Goal: Use online tool/utility: Utilize a website feature to perform a specific function

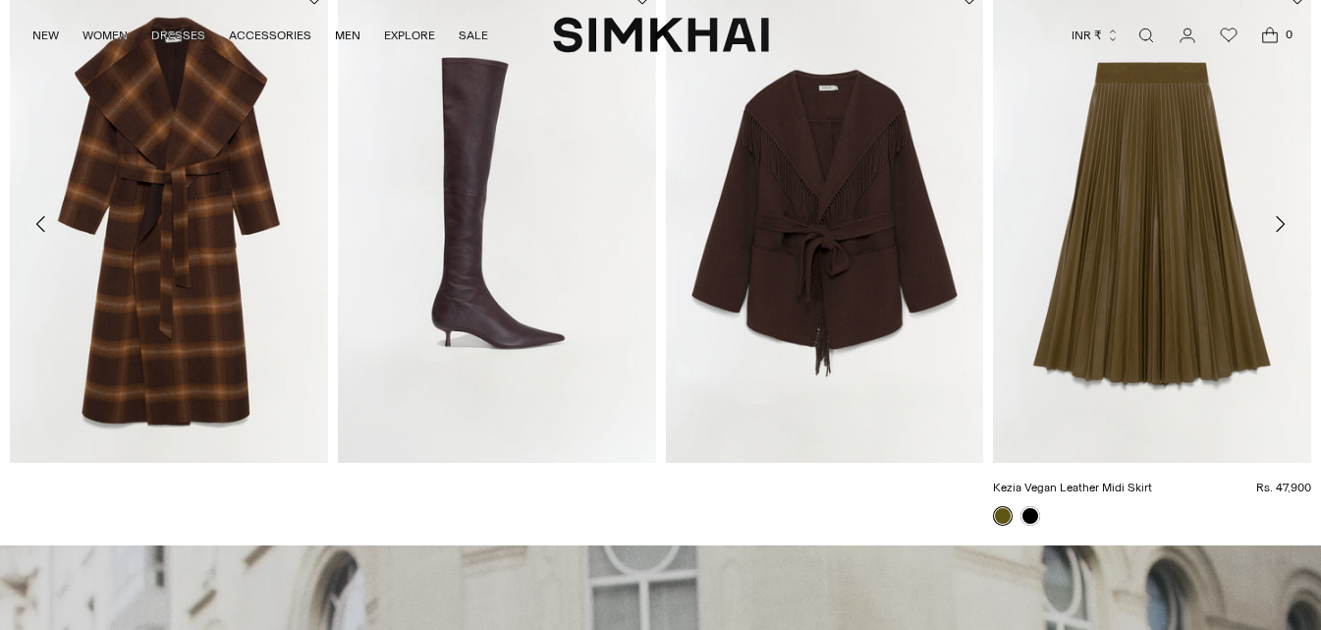
scroll to position [905, 0]
click at [0, 0] on img "Kezia Vegan Leather Midi Skirt" at bounding box center [0, 0] width 0 height 0
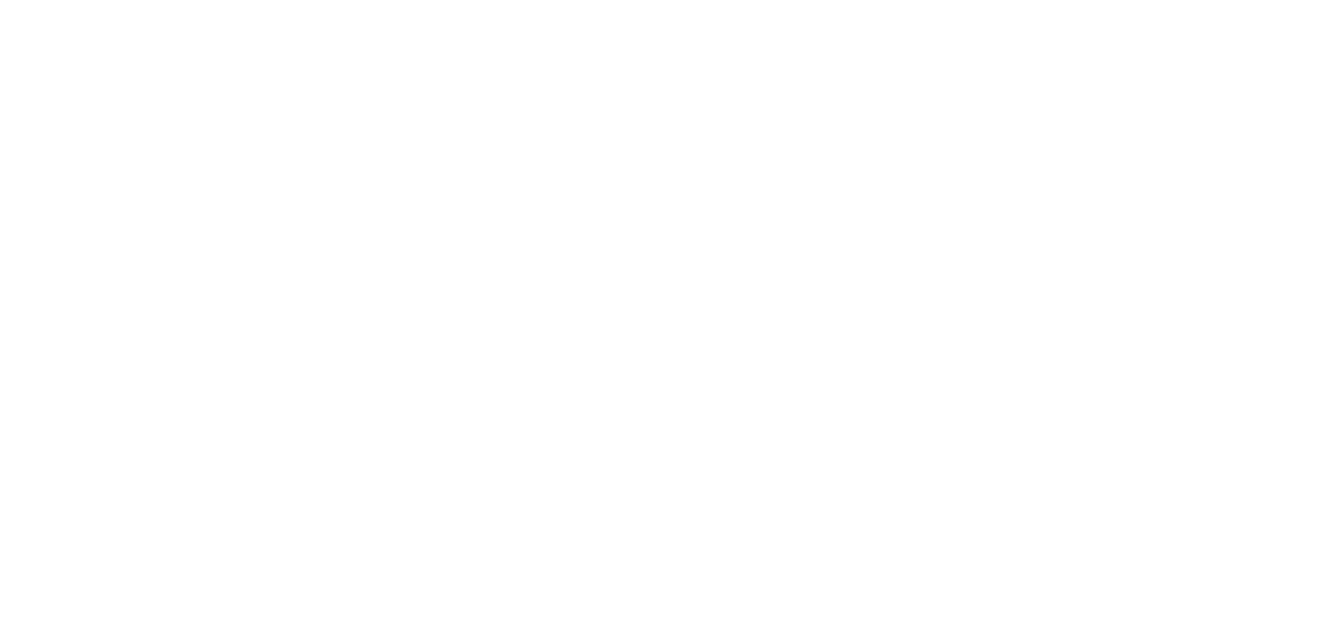
scroll to position [0, 0]
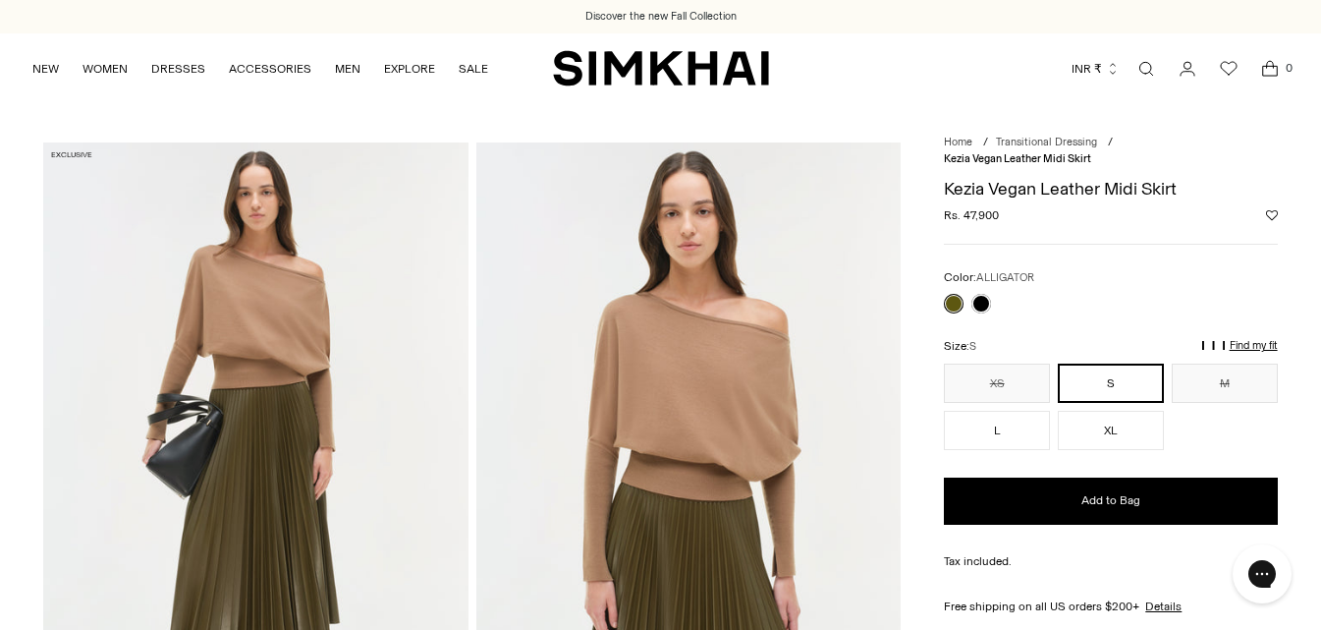
click at [1092, 345] on p "Find my fit" at bounding box center [1081, 354] width 23 height 35
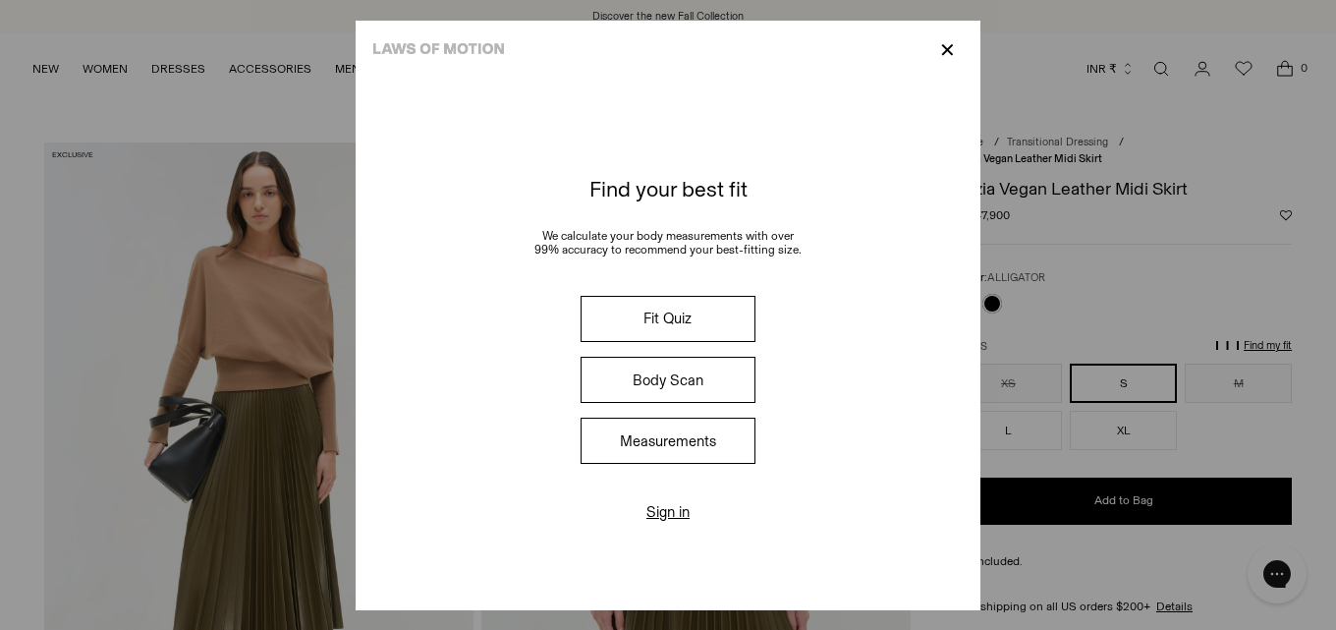
click at [650, 312] on button "Fit Quiz" at bounding box center [667, 319] width 175 height 46
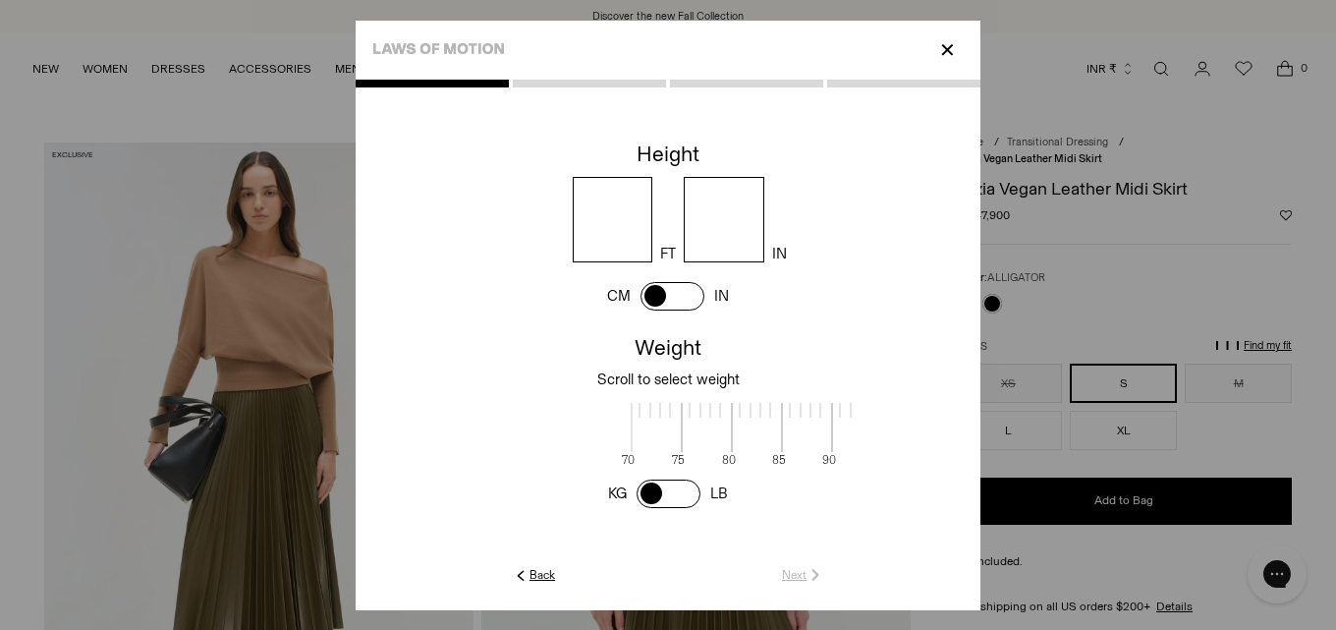
scroll to position [2, 638]
click at [635, 227] on input "number" at bounding box center [613, 219] width 81 height 85
type input "*"
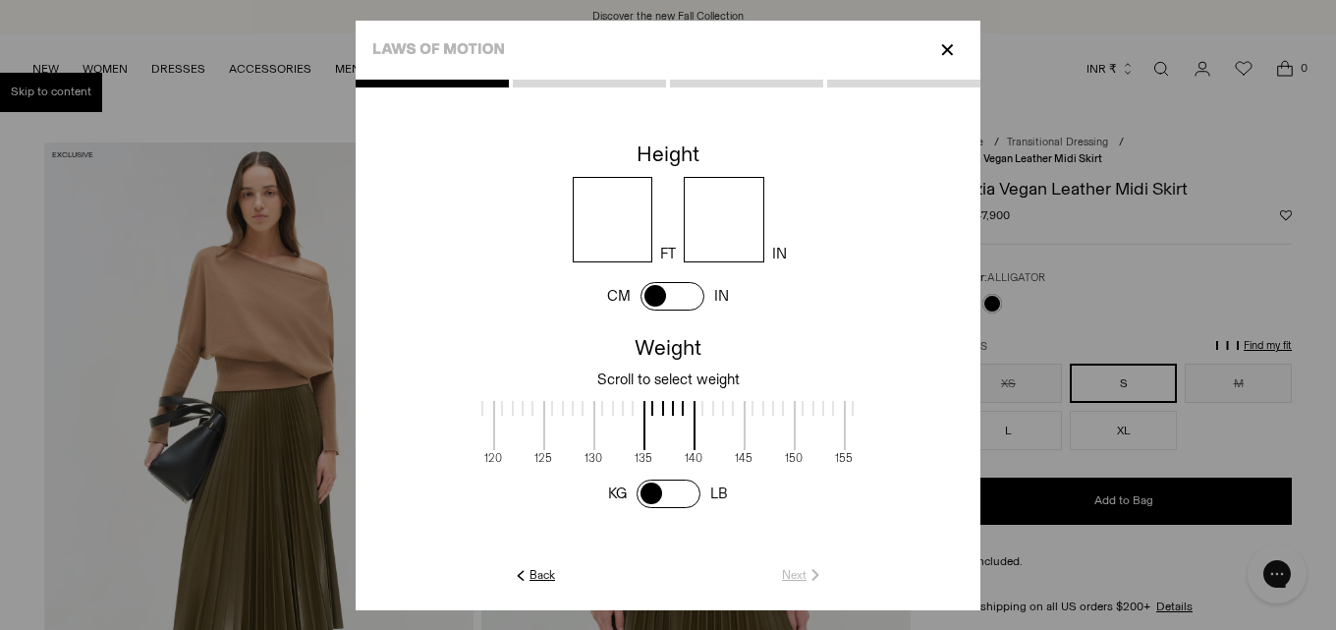
type input "*"
click link "Next" at bounding box center [803, 575] width 42 height 18
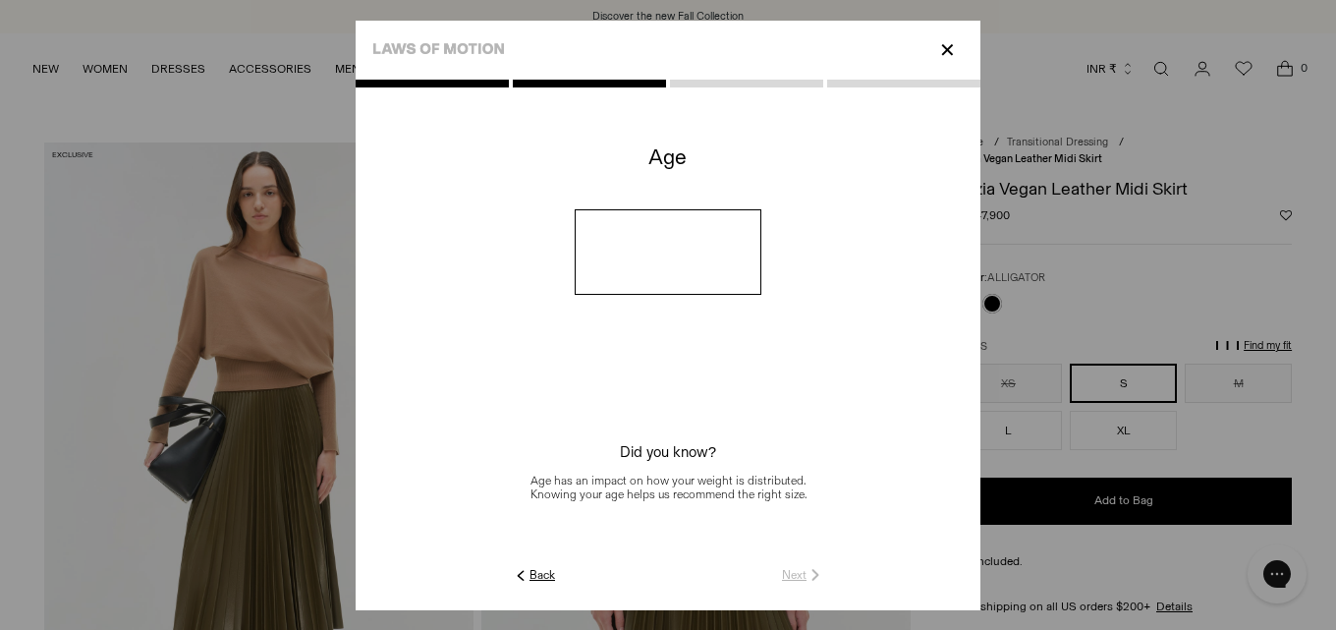
click at [635, 227] on input "number" at bounding box center [669, 251] width 188 height 85
type input "**"
click link "Next" at bounding box center [803, 575] width 42 height 18
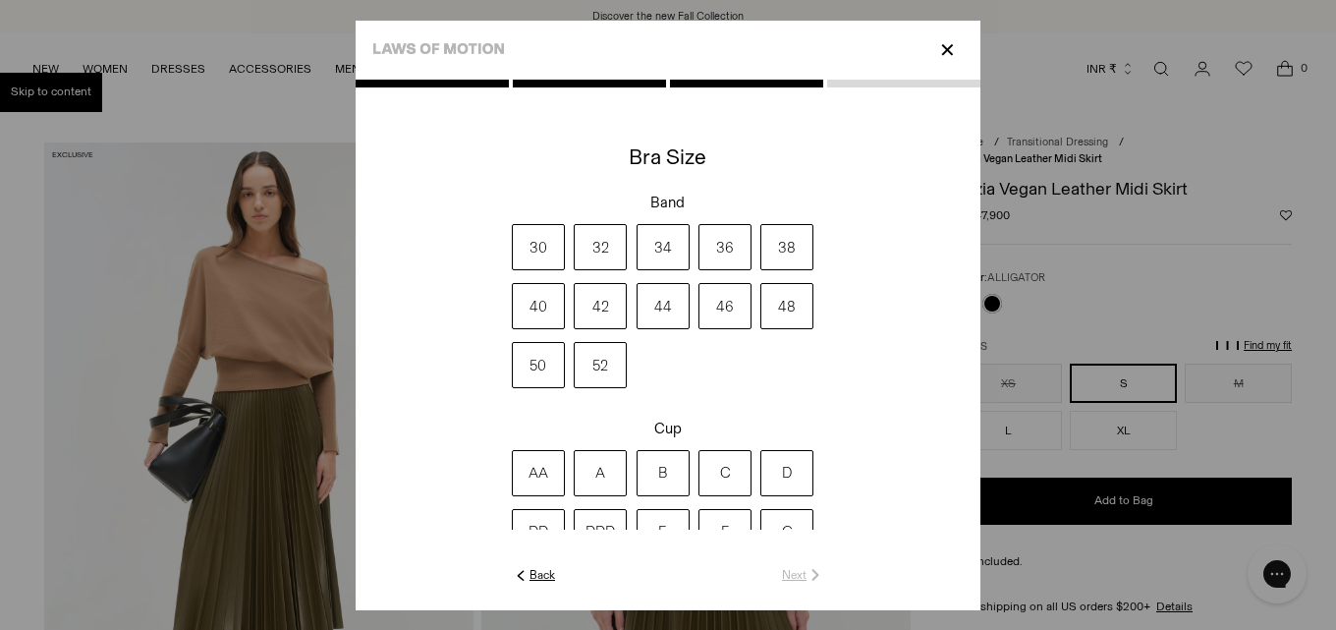
click at [609, 270] on label "32" at bounding box center [600, 247] width 53 height 46
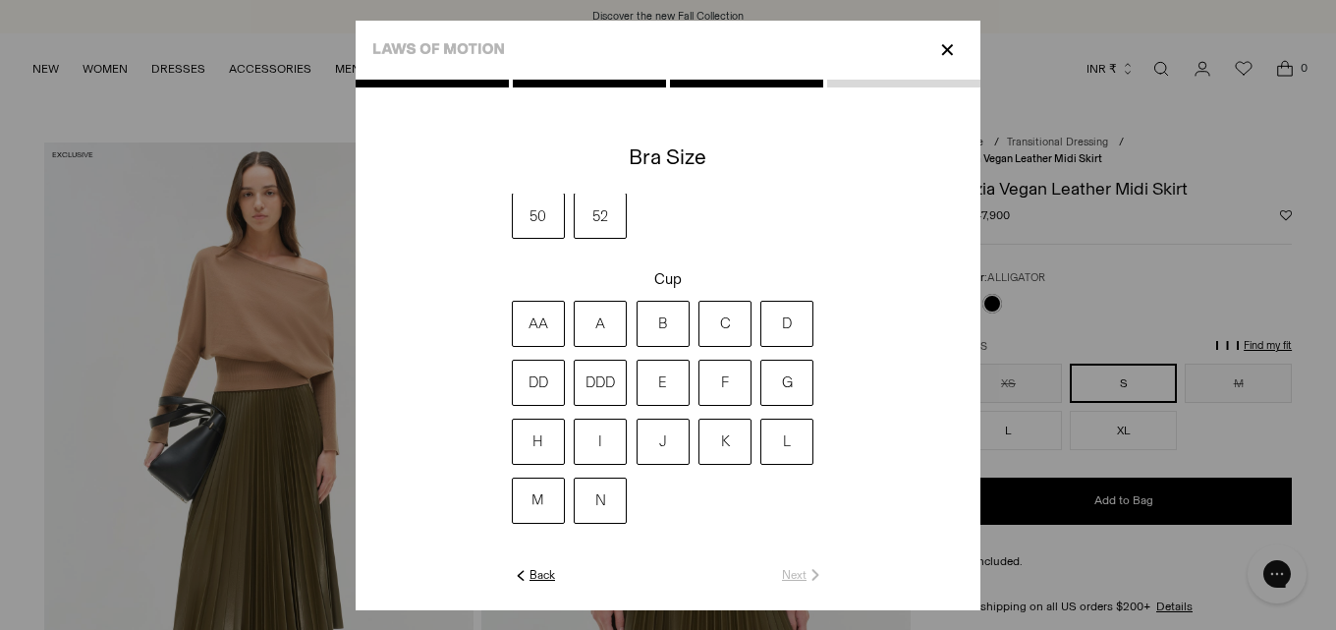
click at [649, 364] on label "E" at bounding box center [662, 382] width 53 height 46
click at [803, 580] on link "Next" at bounding box center [803, 575] width 42 height 18
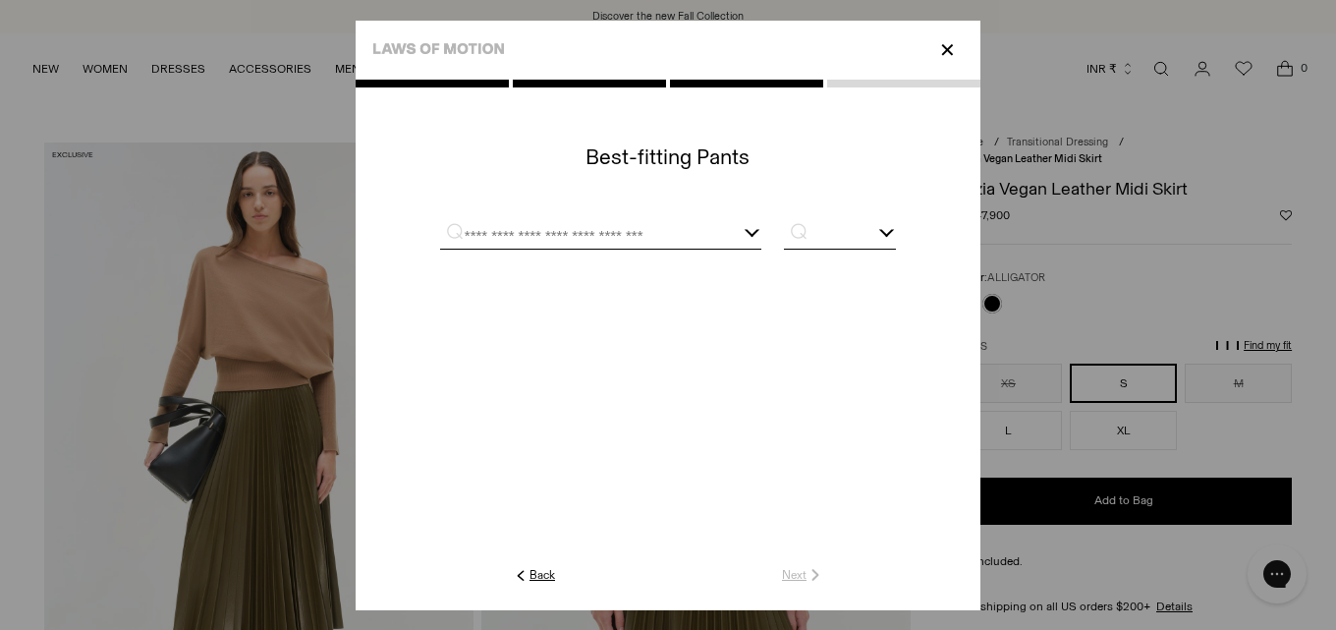
click at [665, 225] on div at bounding box center [668, 234] width 456 height 50
click at [630, 353] on bc-dropdown at bounding box center [668, 350] width 625 height 428
click at [633, 233] on input "text" at bounding box center [576, 236] width 273 height 25
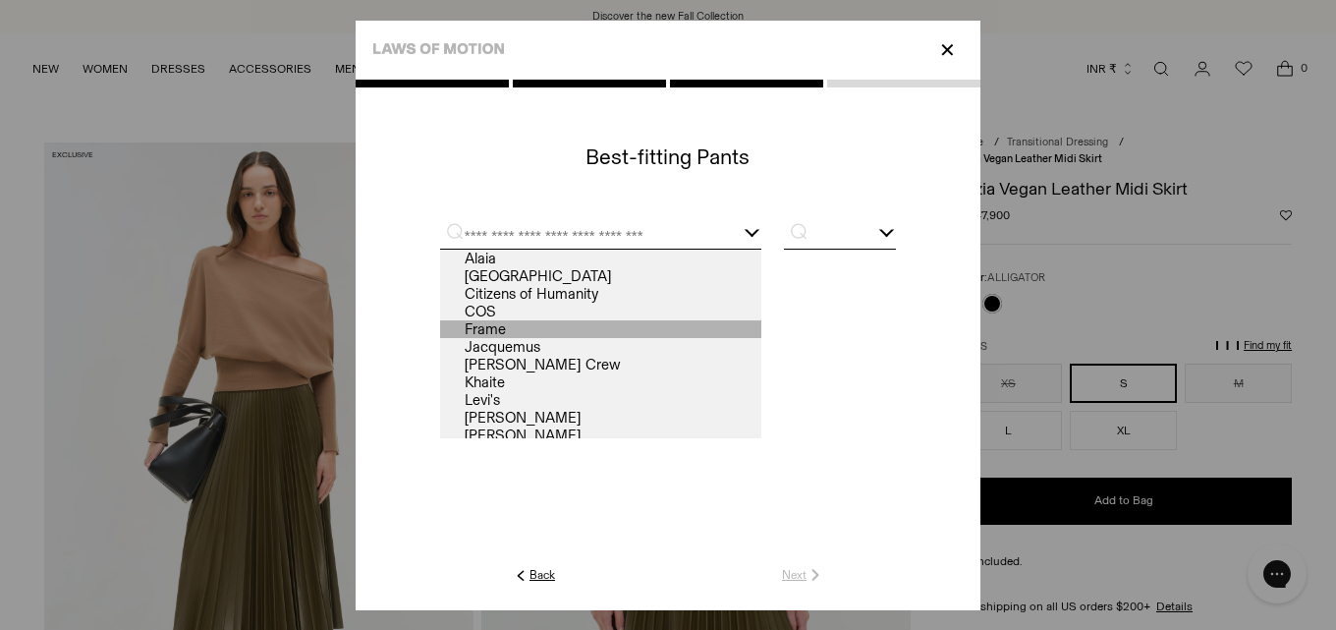
click at [616, 328] on link "Frame" at bounding box center [600, 329] width 321 height 18
type input "*****"
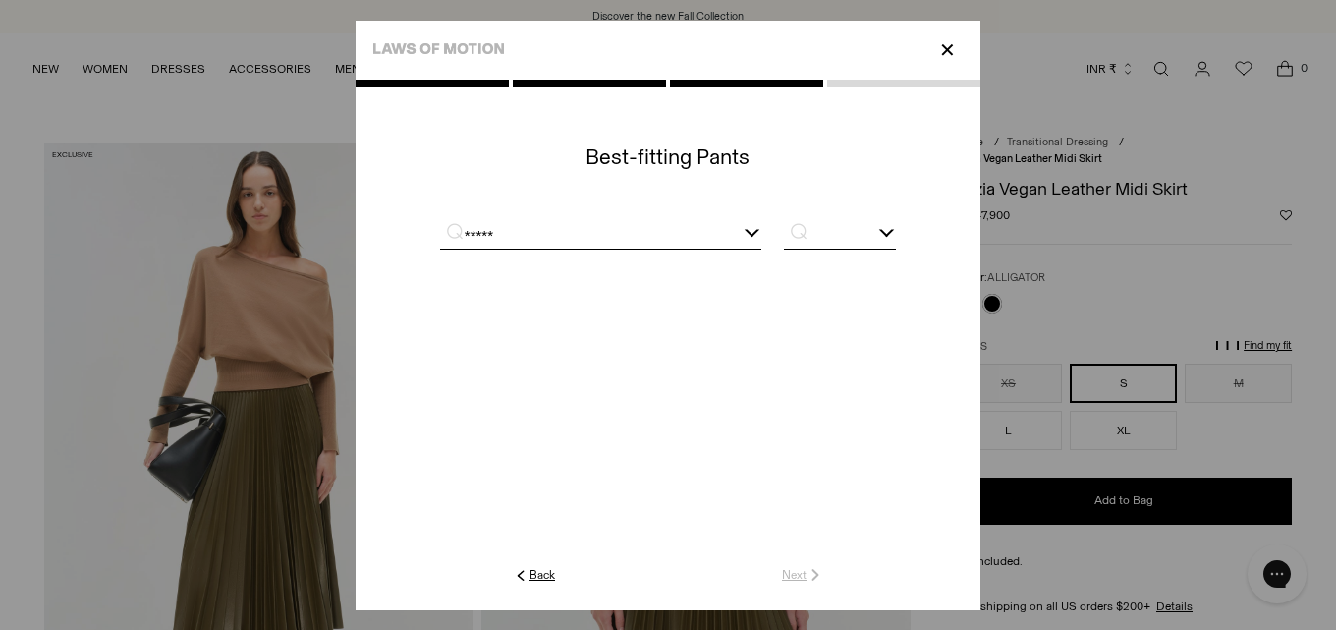
click at [852, 245] on input "text" at bounding box center [840, 236] width 112 height 25
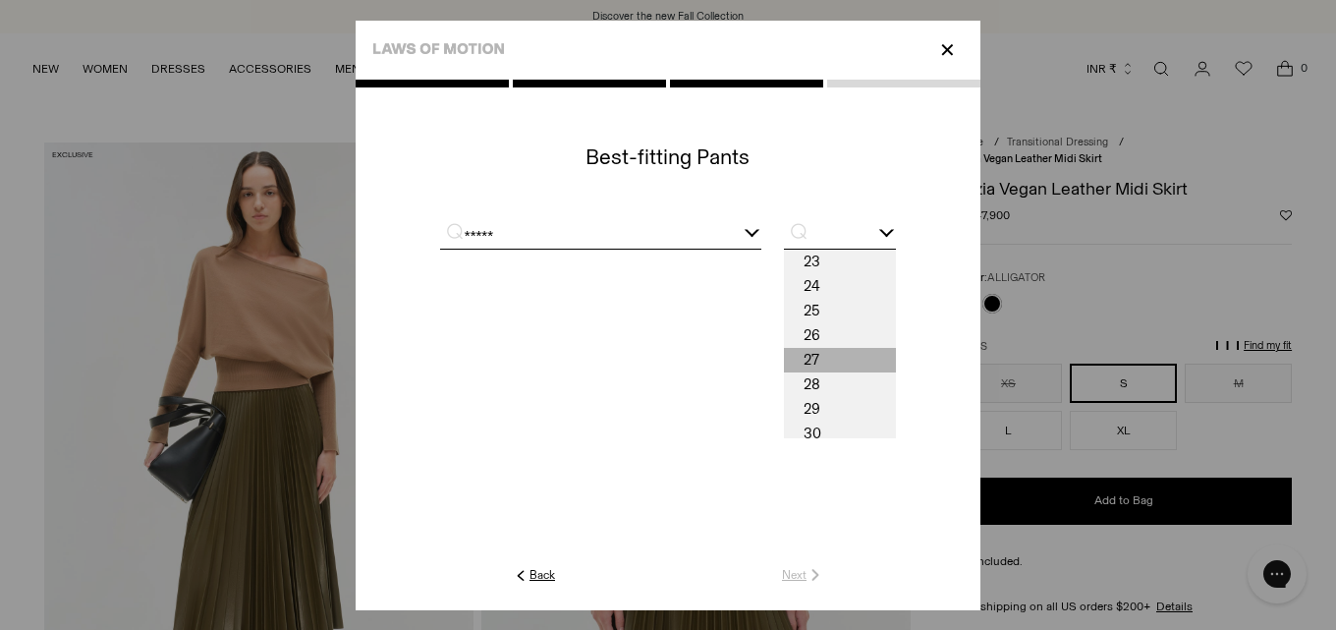
click at [824, 365] on span "27" at bounding box center [840, 360] width 112 height 25
type input "**"
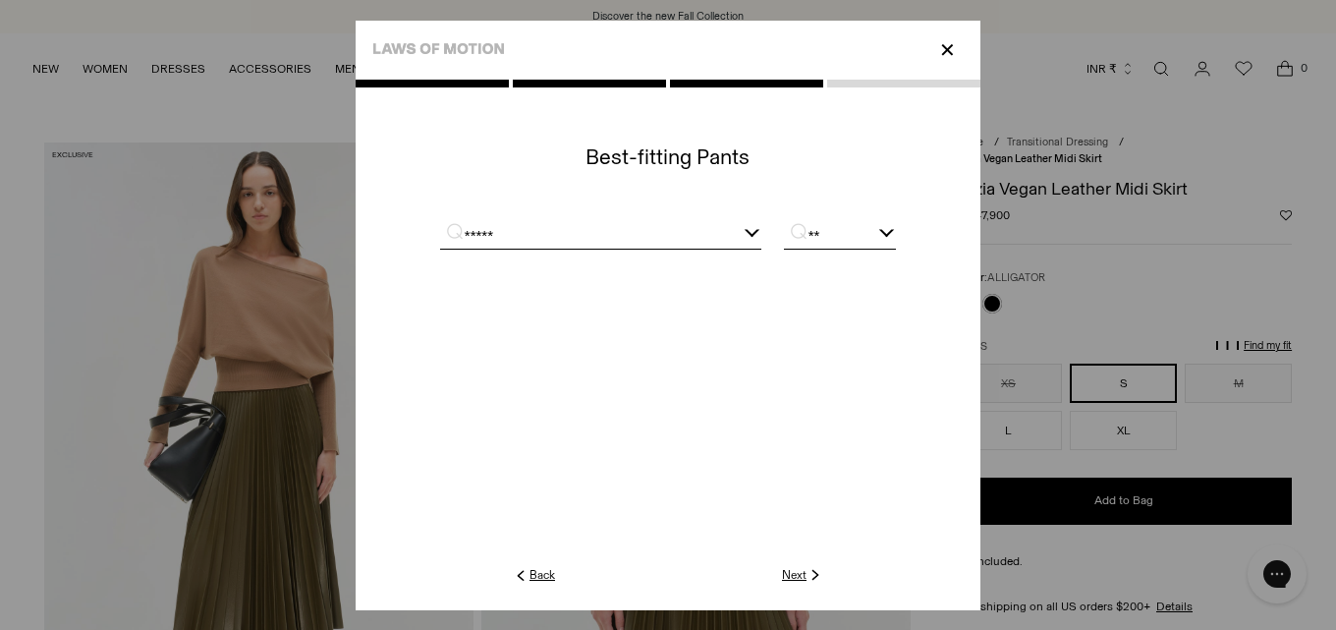
click at [799, 575] on link "Next" at bounding box center [803, 575] width 42 height 18
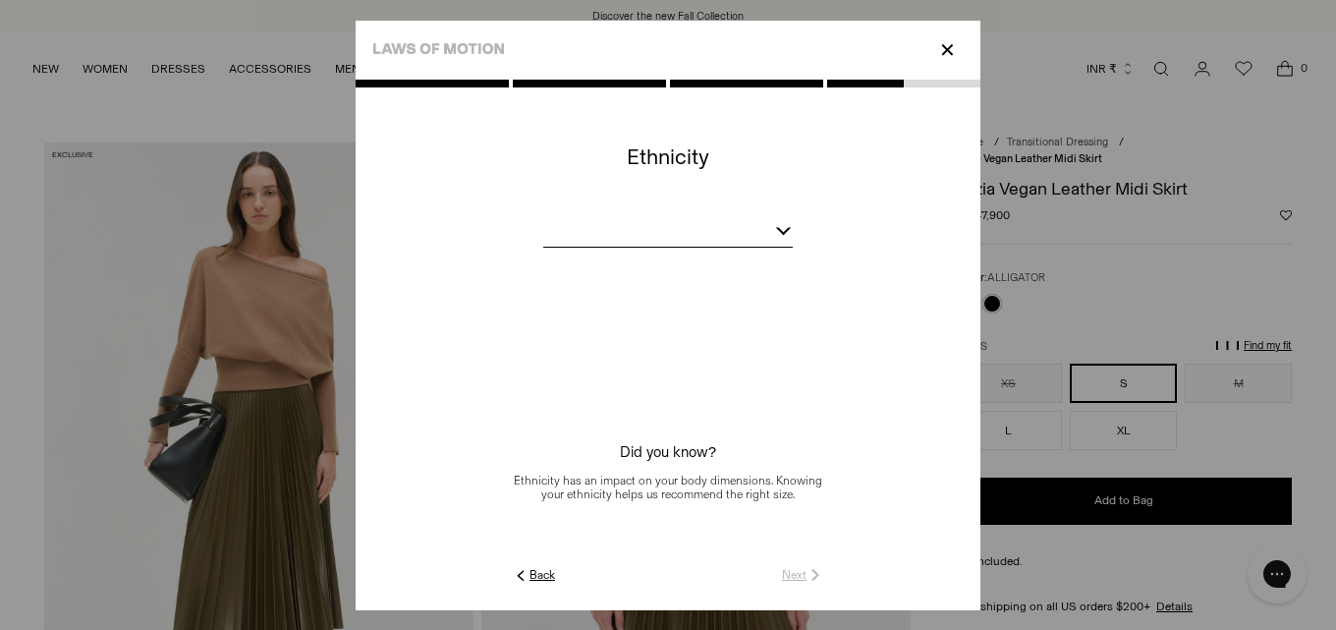
click at [674, 244] on div at bounding box center [667, 234] width 249 height 25
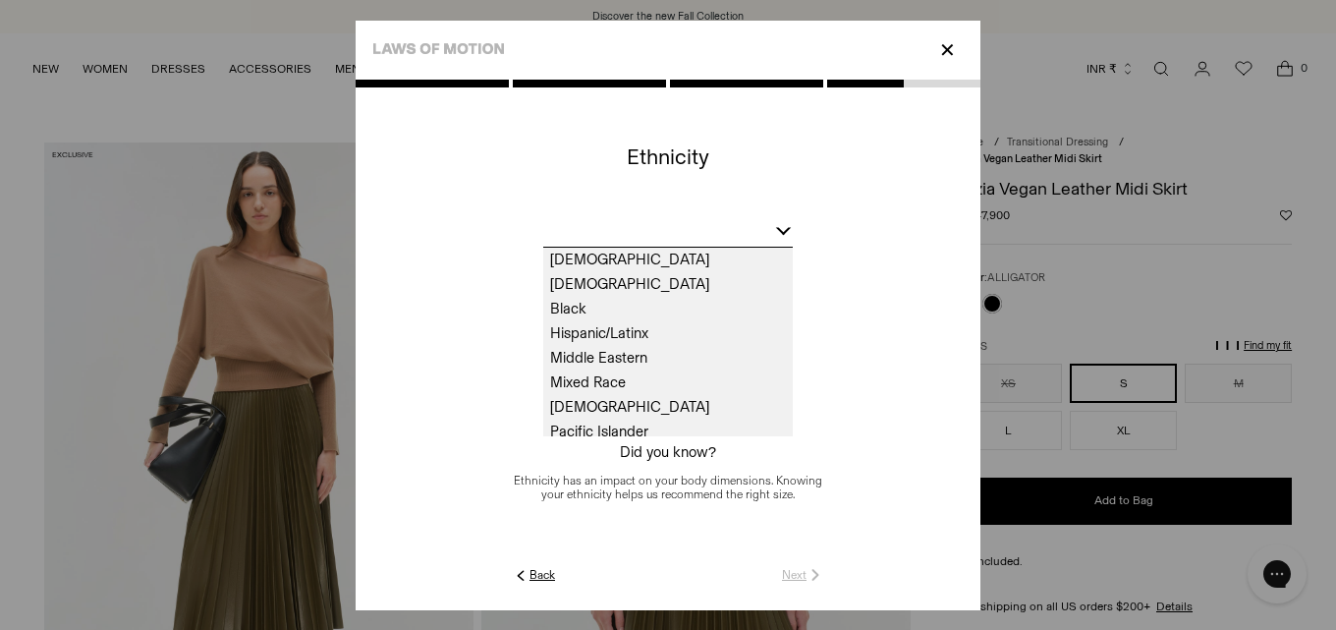
click at [675, 382] on span "Mixed Race" at bounding box center [667, 382] width 249 height 25
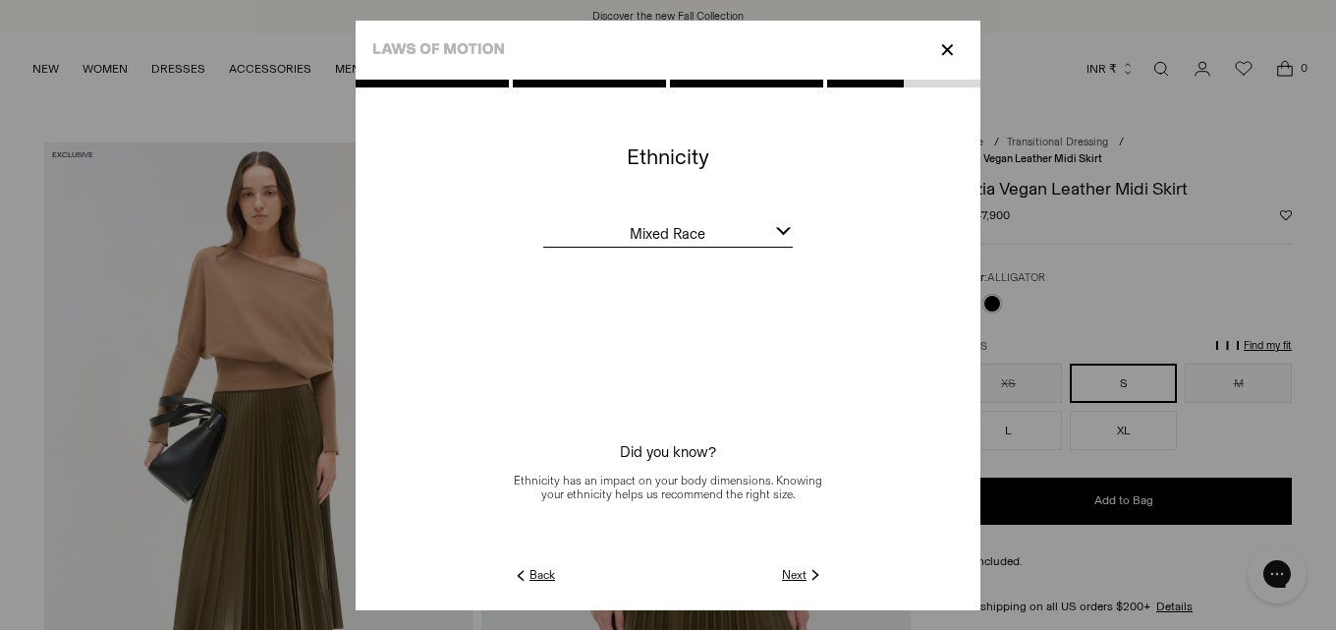
click at [786, 569] on link "Next" at bounding box center [803, 575] width 42 height 18
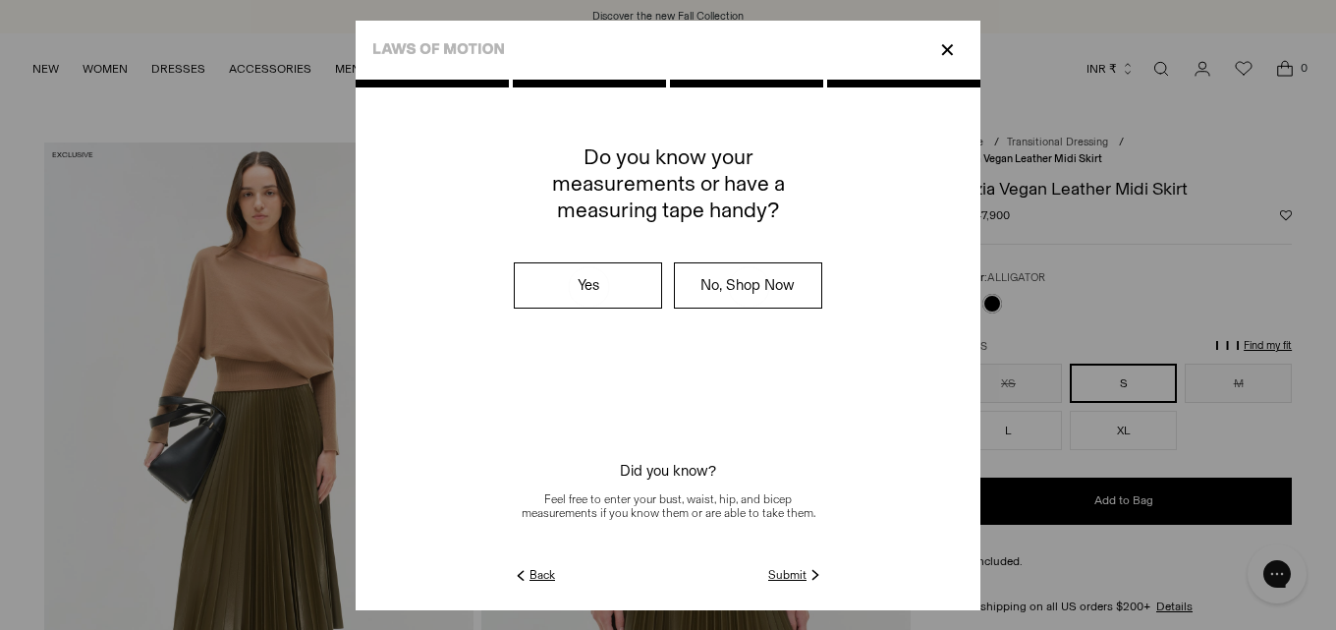
click at [791, 569] on link "Submit" at bounding box center [796, 575] width 56 height 18
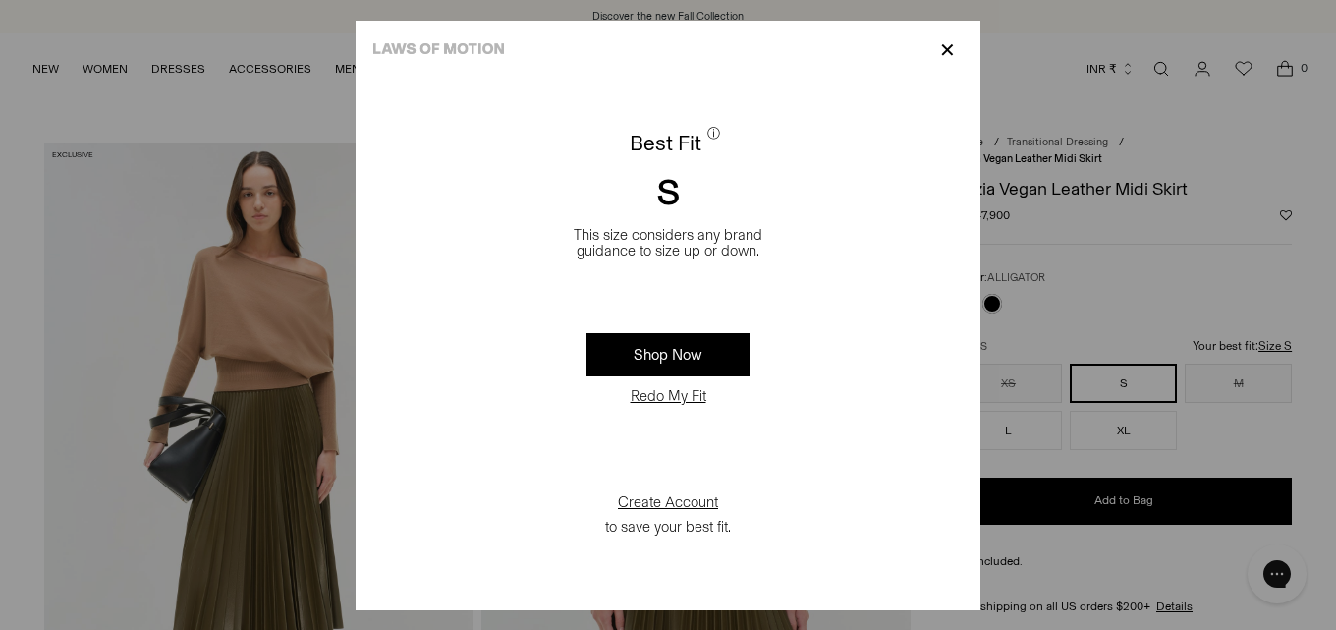
click at [678, 396] on button "Redo My Fit" at bounding box center [668, 396] width 87 height 20
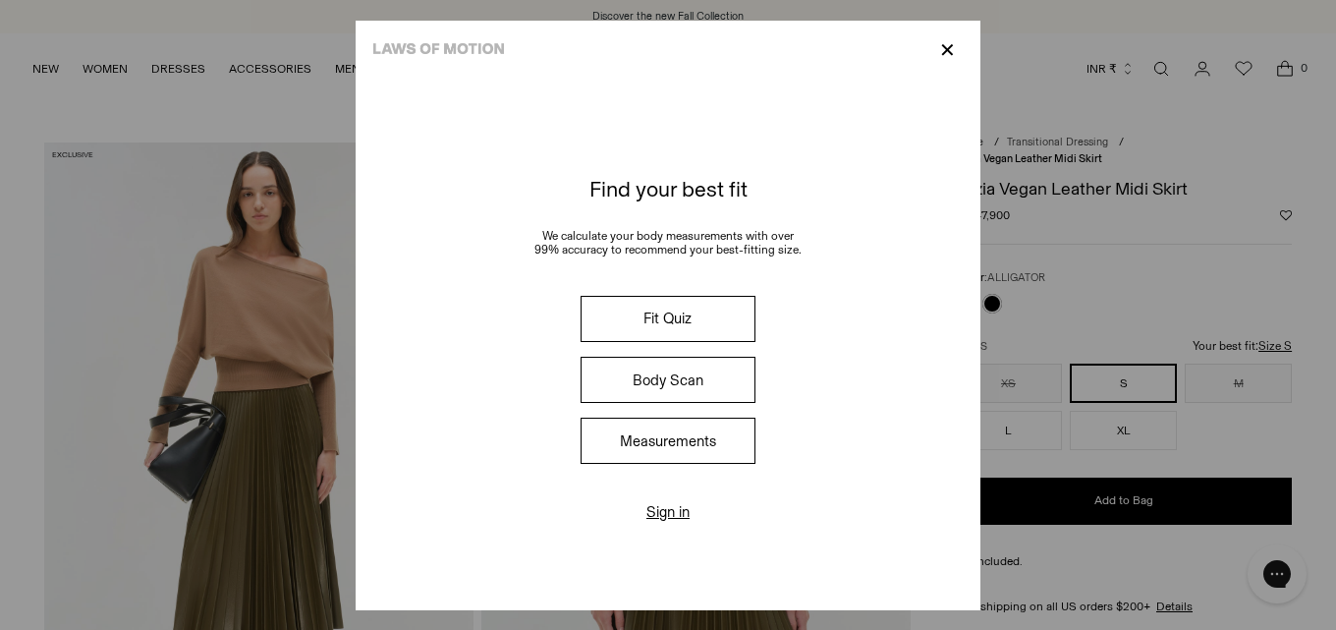
click at [689, 458] on button "Measurements" at bounding box center [667, 440] width 175 height 46
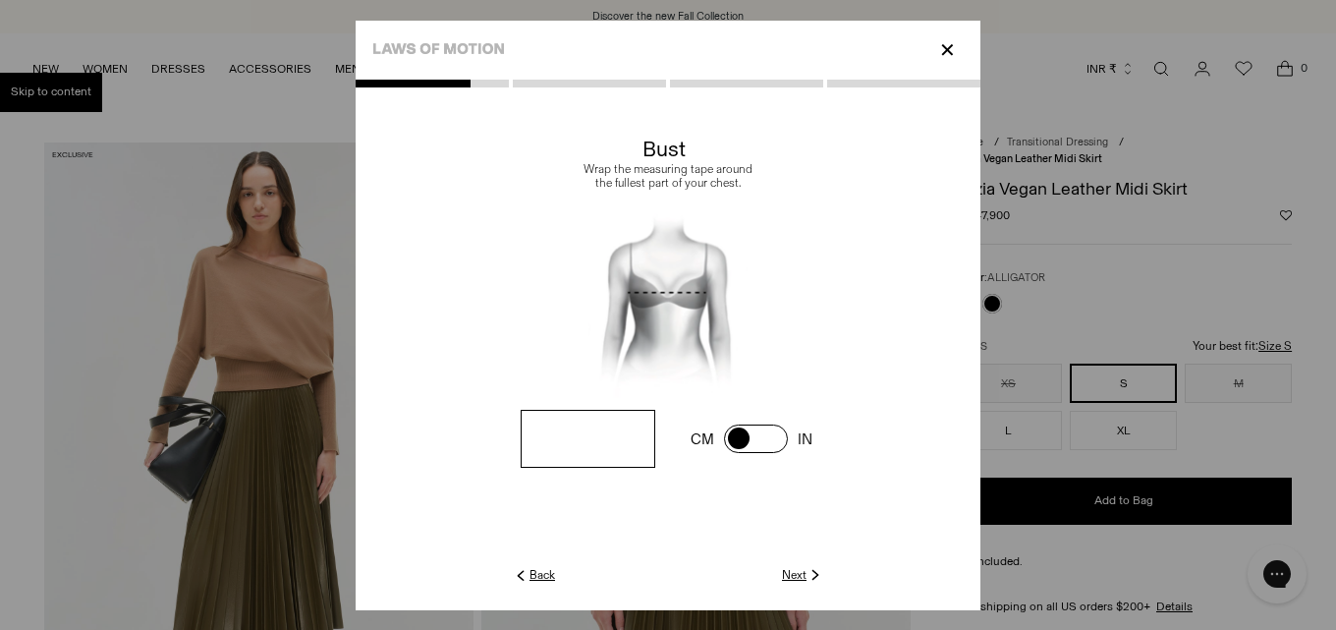
type input "**"
click link "Next" at bounding box center [803, 575] width 42 height 18
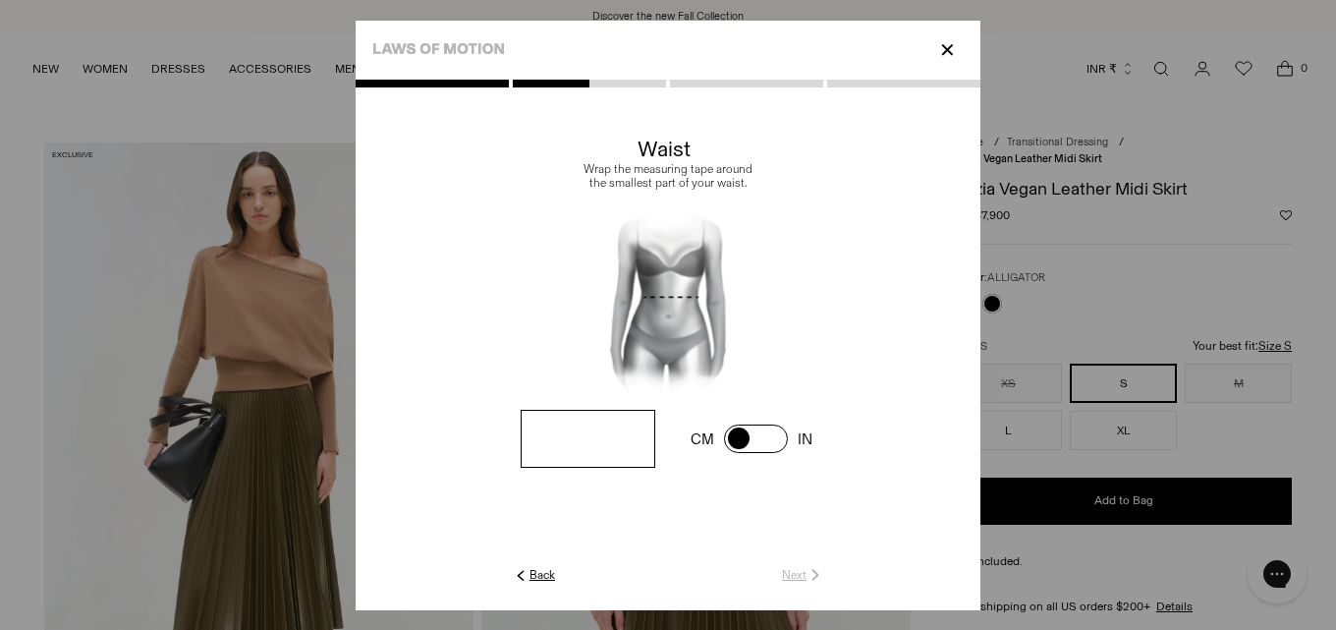
click at [0, 0] on div at bounding box center [0, 0] width 0 height 0
click at [0, 0] on input "number" at bounding box center [0, 0] width 0 height 0
type input "**"
click link "Next" at bounding box center [803, 575] width 42 height 18
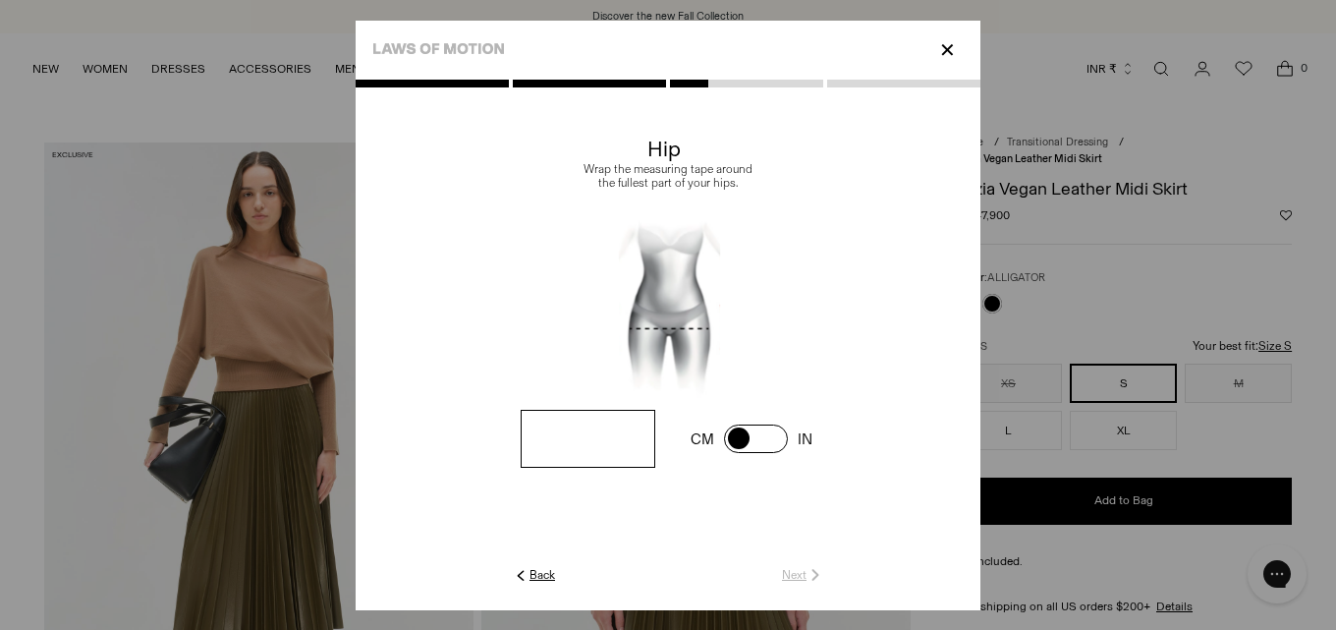
click at [0, 0] on input "number" at bounding box center [0, 0] width 0 height 0
type input "**"
click link "Next" at bounding box center [803, 575] width 42 height 18
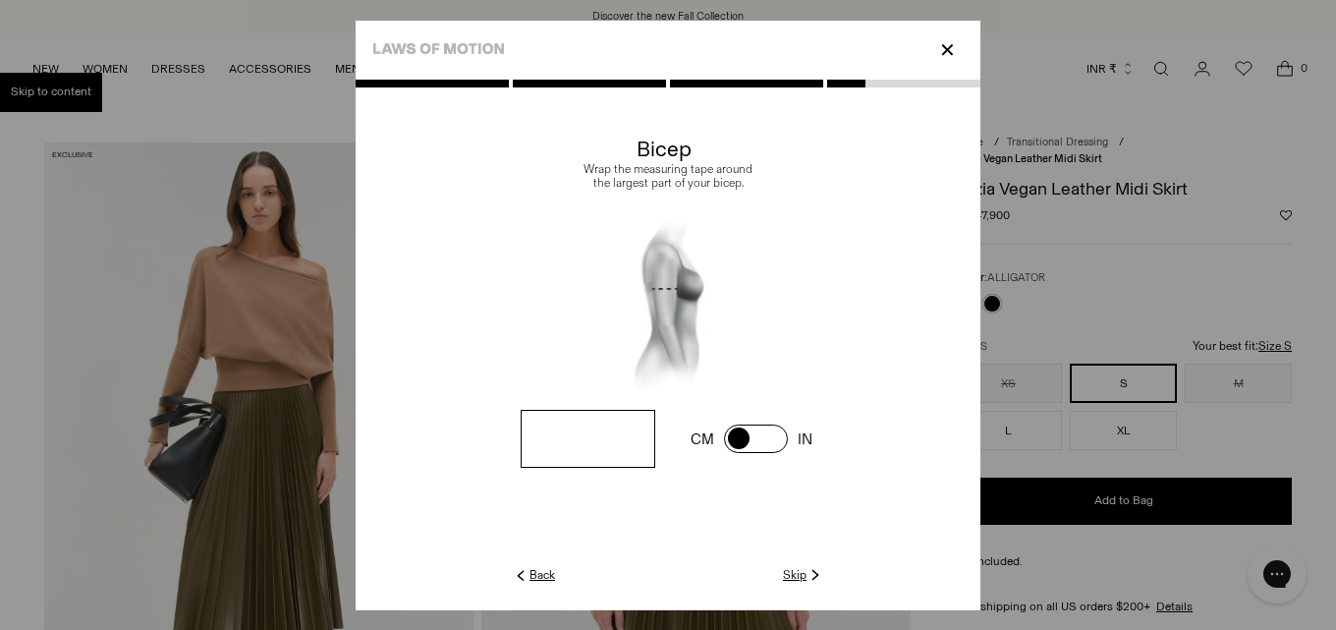
click link "Skip" at bounding box center [803, 575] width 41 height 18
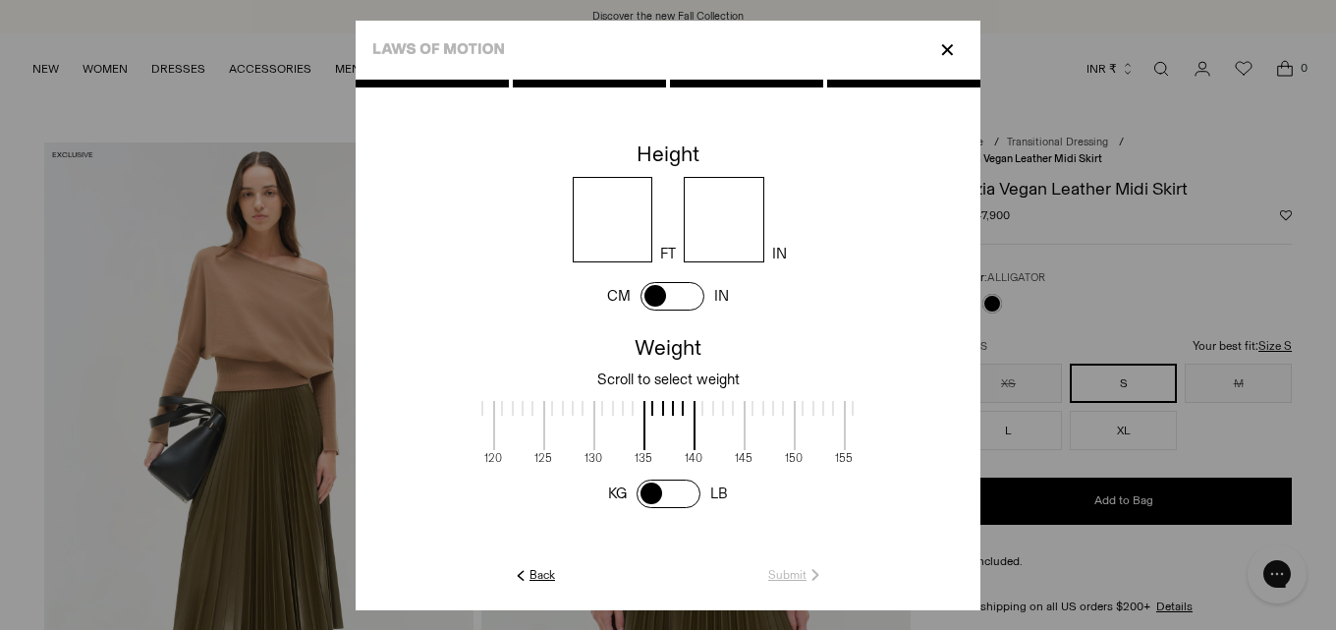
click at [599, 203] on input "number" at bounding box center [613, 219] width 81 height 85
type input "*"
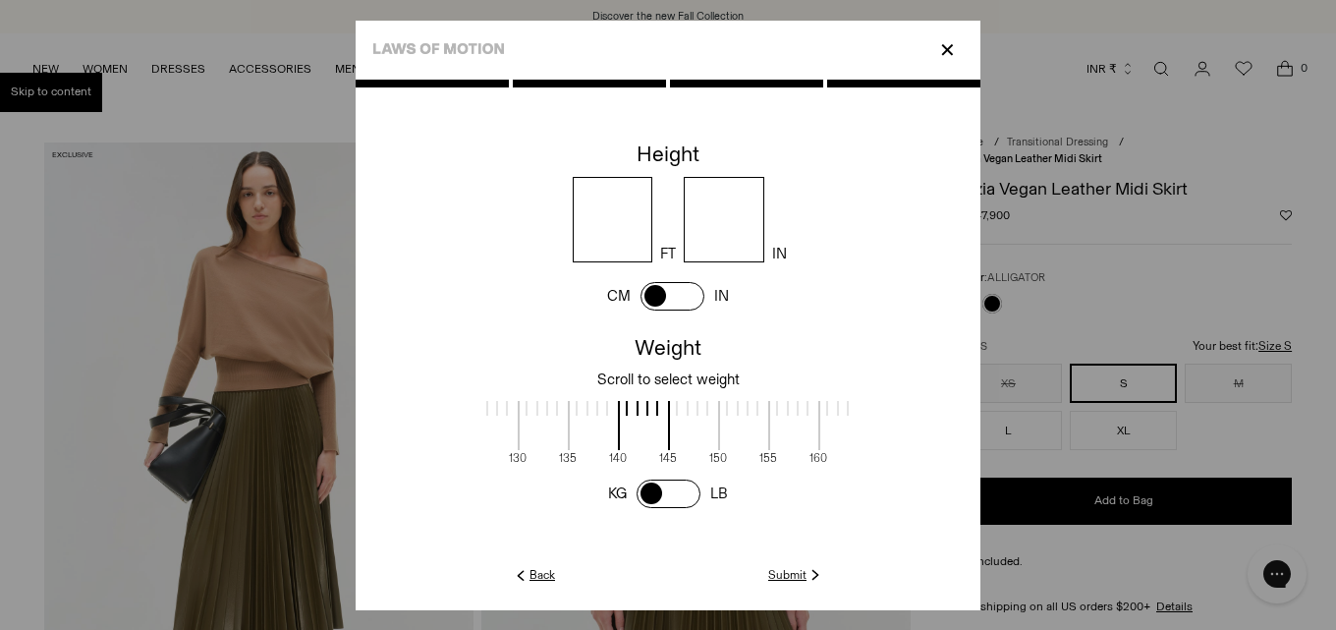
scroll to position [2, 717]
click at [768, 566] on link "Submit" at bounding box center [796, 575] width 56 height 18
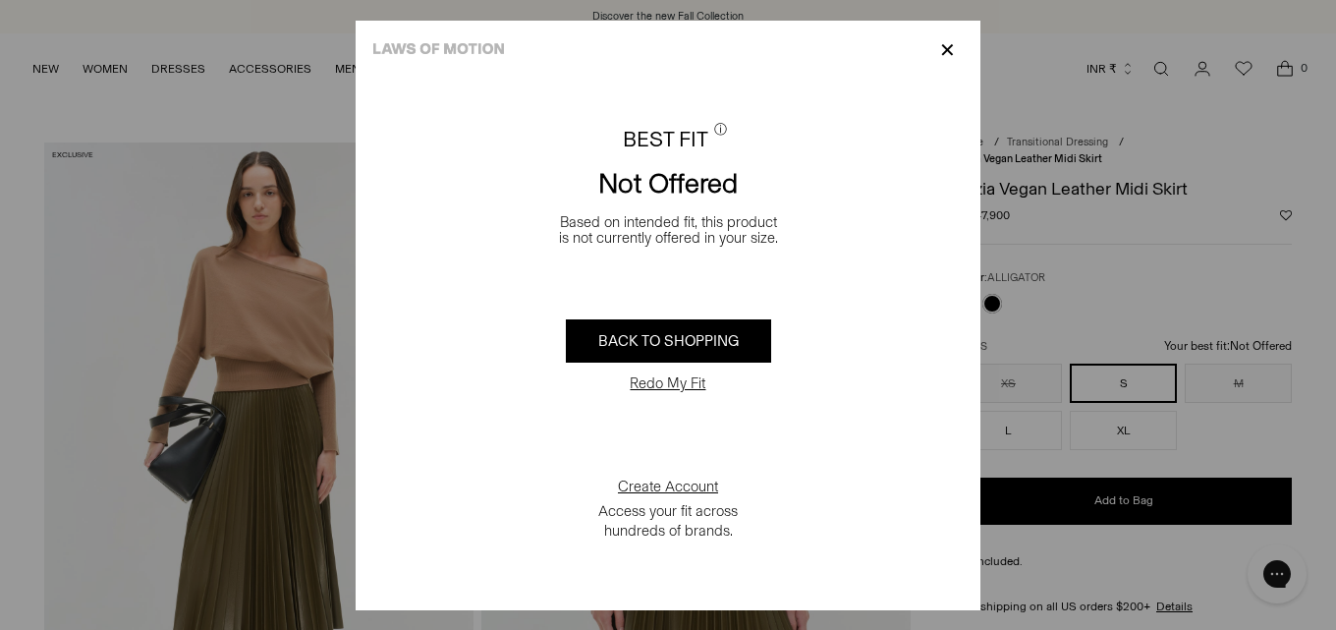
click at [677, 388] on button "Redo My Fit" at bounding box center [667, 383] width 87 height 20
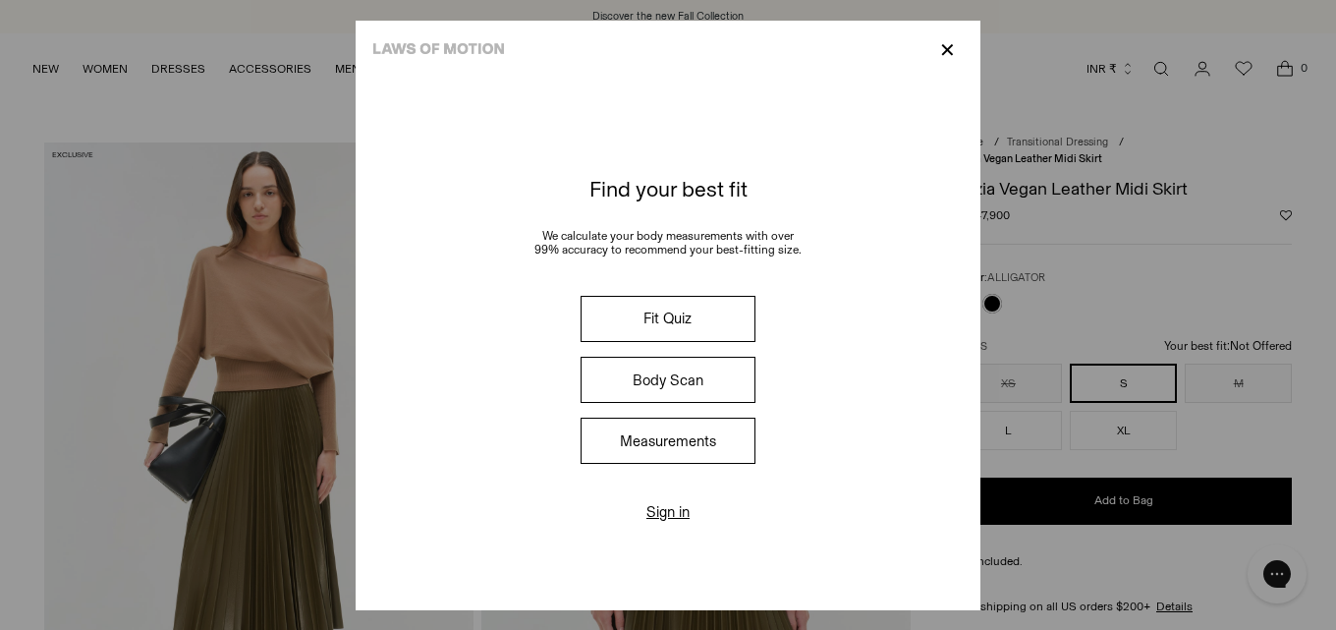
click at [671, 438] on button "Measurements" at bounding box center [667, 440] width 175 height 46
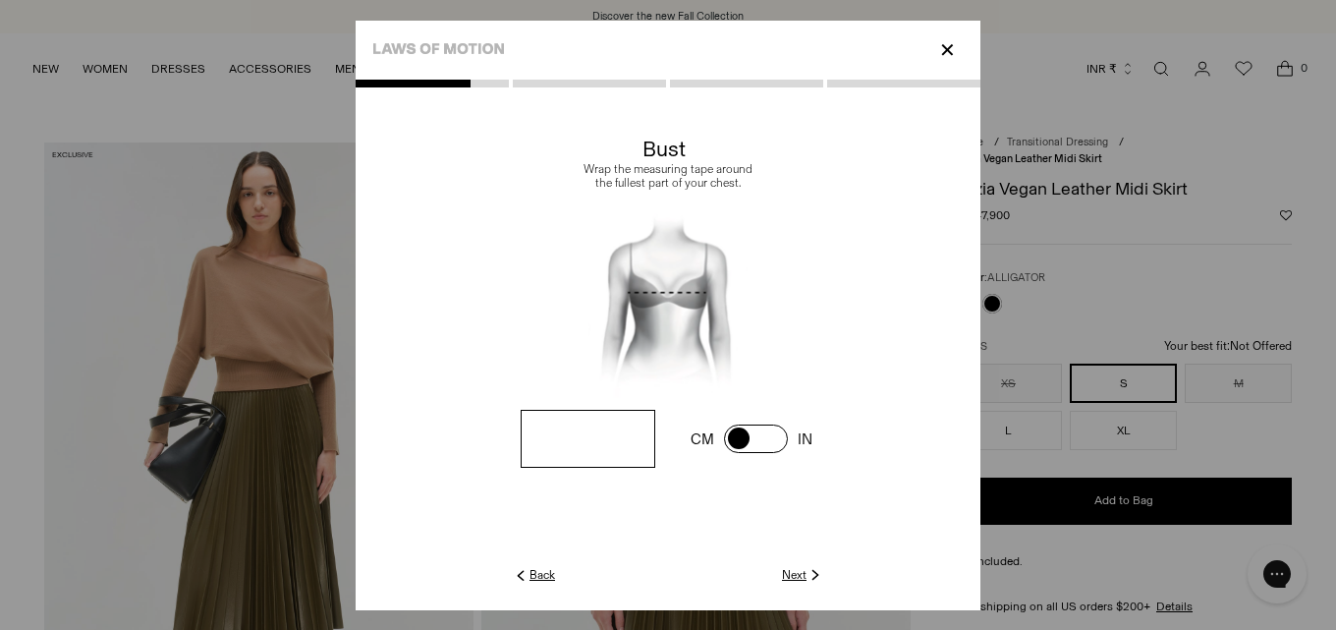
click at [793, 568] on link "Next" at bounding box center [803, 575] width 42 height 18
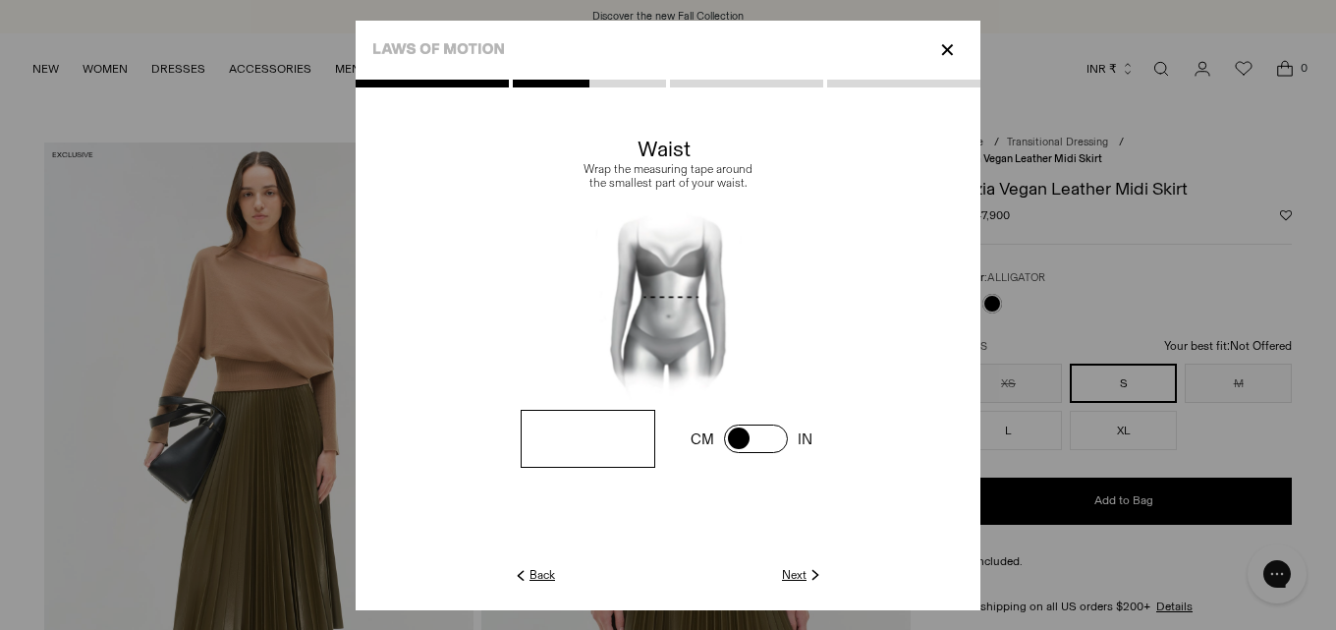
click at [0, 0] on input "**" at bounding box center [0, 0] width 0 height 0
click at [816, 575] on img at bounding box center [815, 575] width 18 height 18
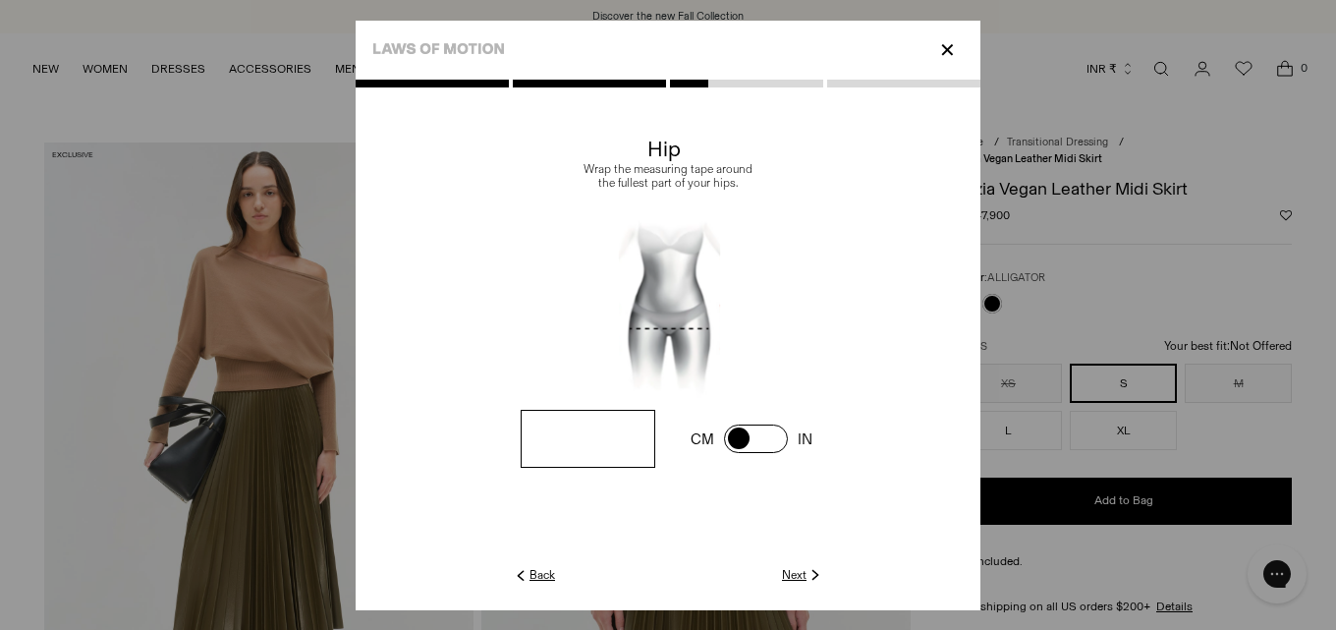
click at [801, 579] on link "Next" at bounding box center [803, 575] width 42 height 18
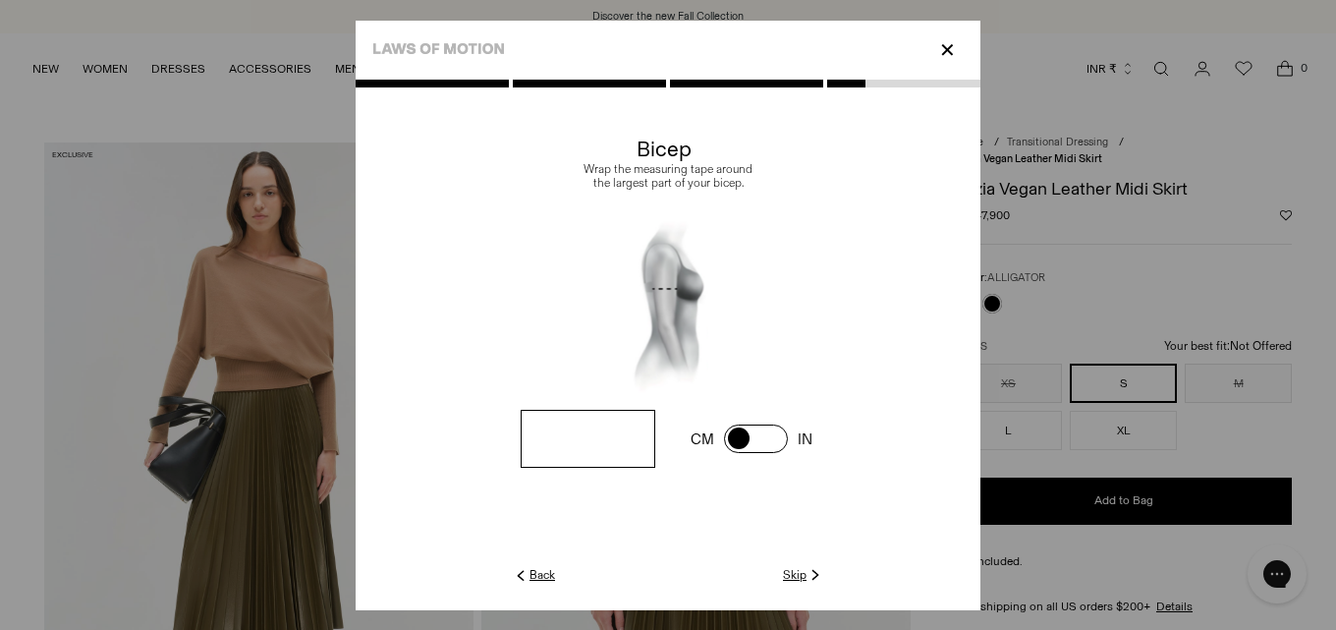
click at [801, 579] on link "Skip" at bounding box center [803, 575] width 41 height 18
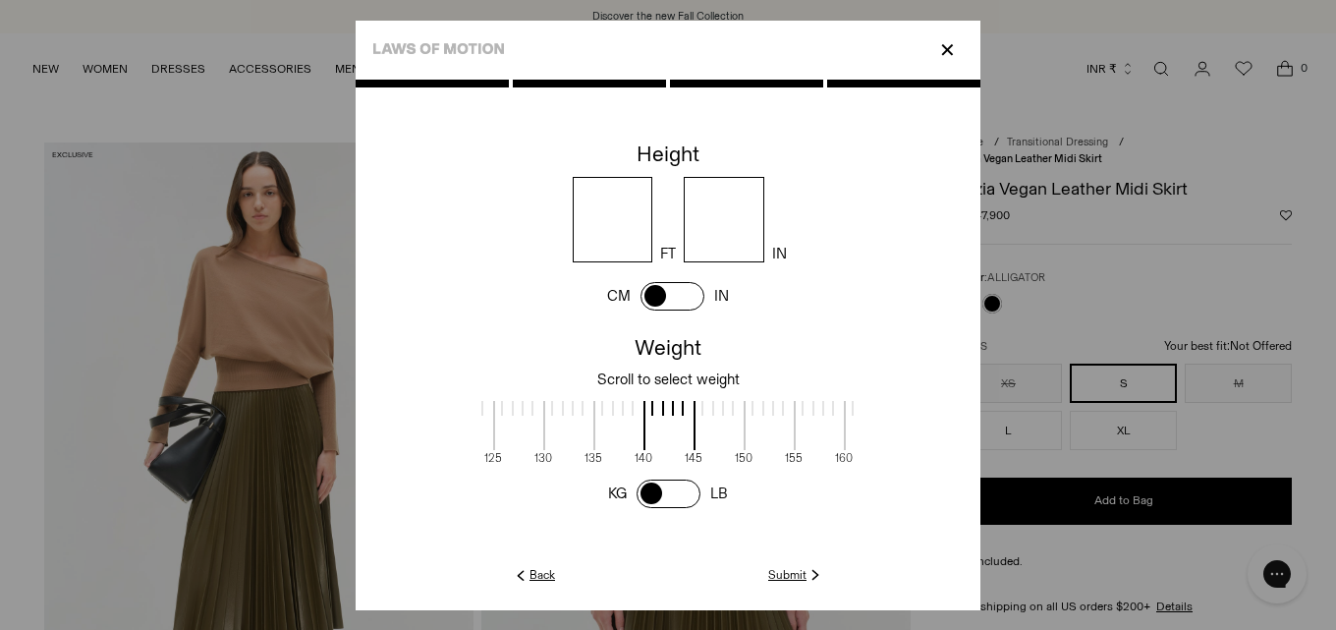
click at [801, 579] on link "Submit" at bounding box center [796, 575] width 56 height 18
